Goal: Find specific page/section: Find specific page/section

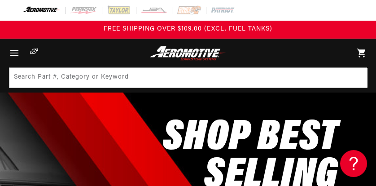
click at [14, 51] on icon "Menu" at bounding box center [15, 53] width 12 height 12
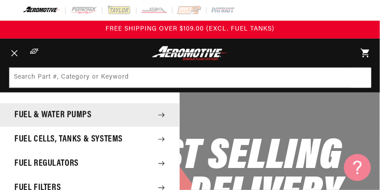
click at [158, 115] on icon at bounding box center [161, 115] width 7 height 7
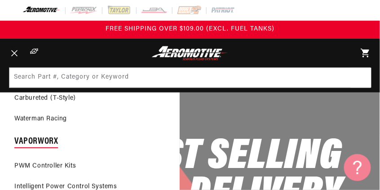
scroll to position [128, 0]
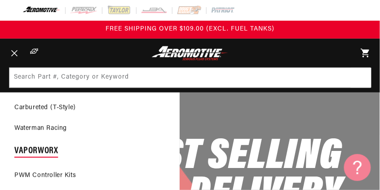
click at [35, 108] on link "Carbureted (T-Style)" at bounding box center [89, 108] width 179 height 20
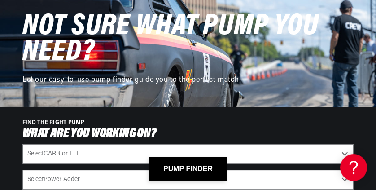
scroll to position [1309, 0]
